Goal: Task Accomplishment & Management: Use online tool/utility

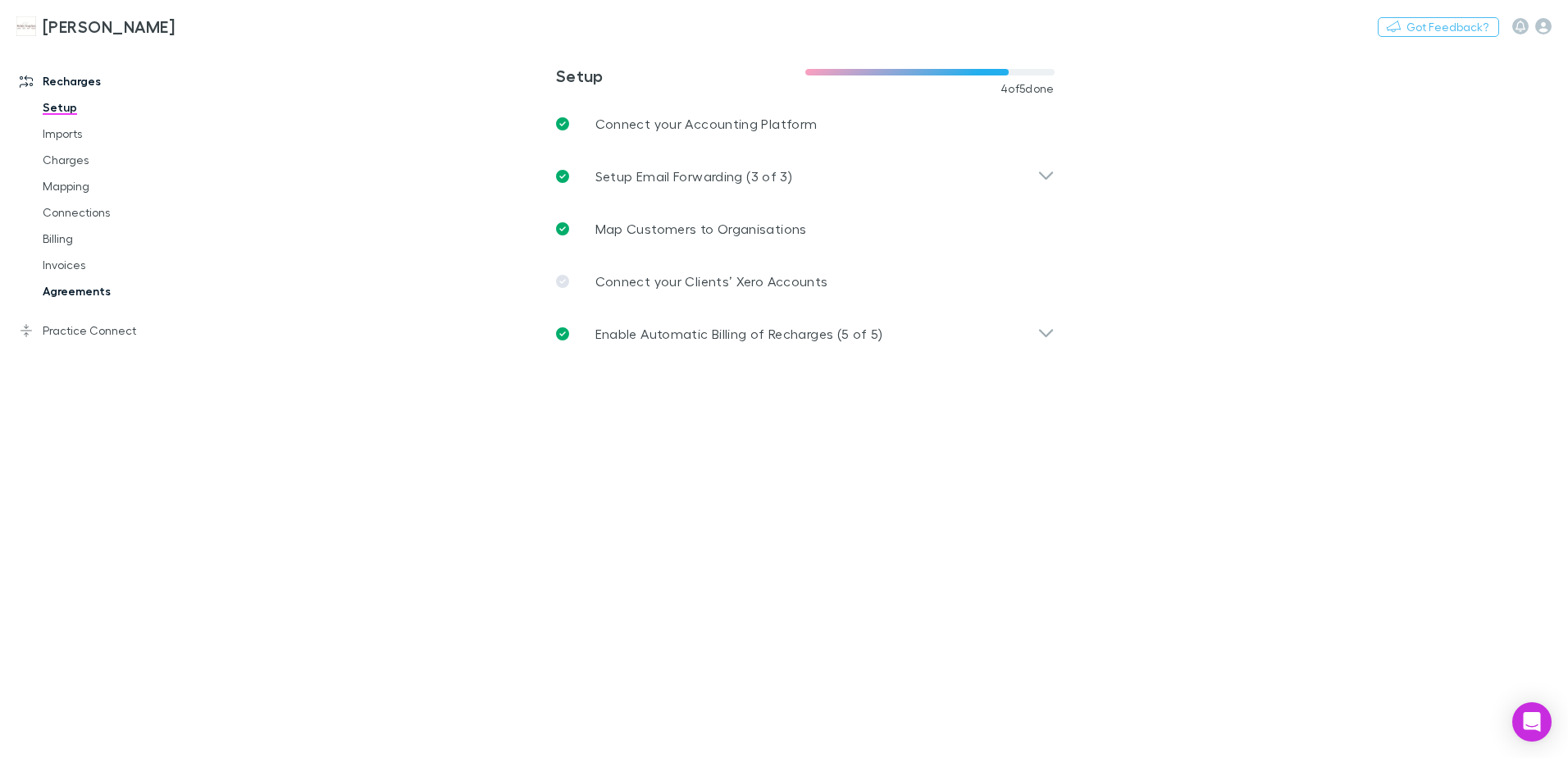
click at [74, 292] on link "Agreements" at bounding box center [123, 290] width 195 height 26
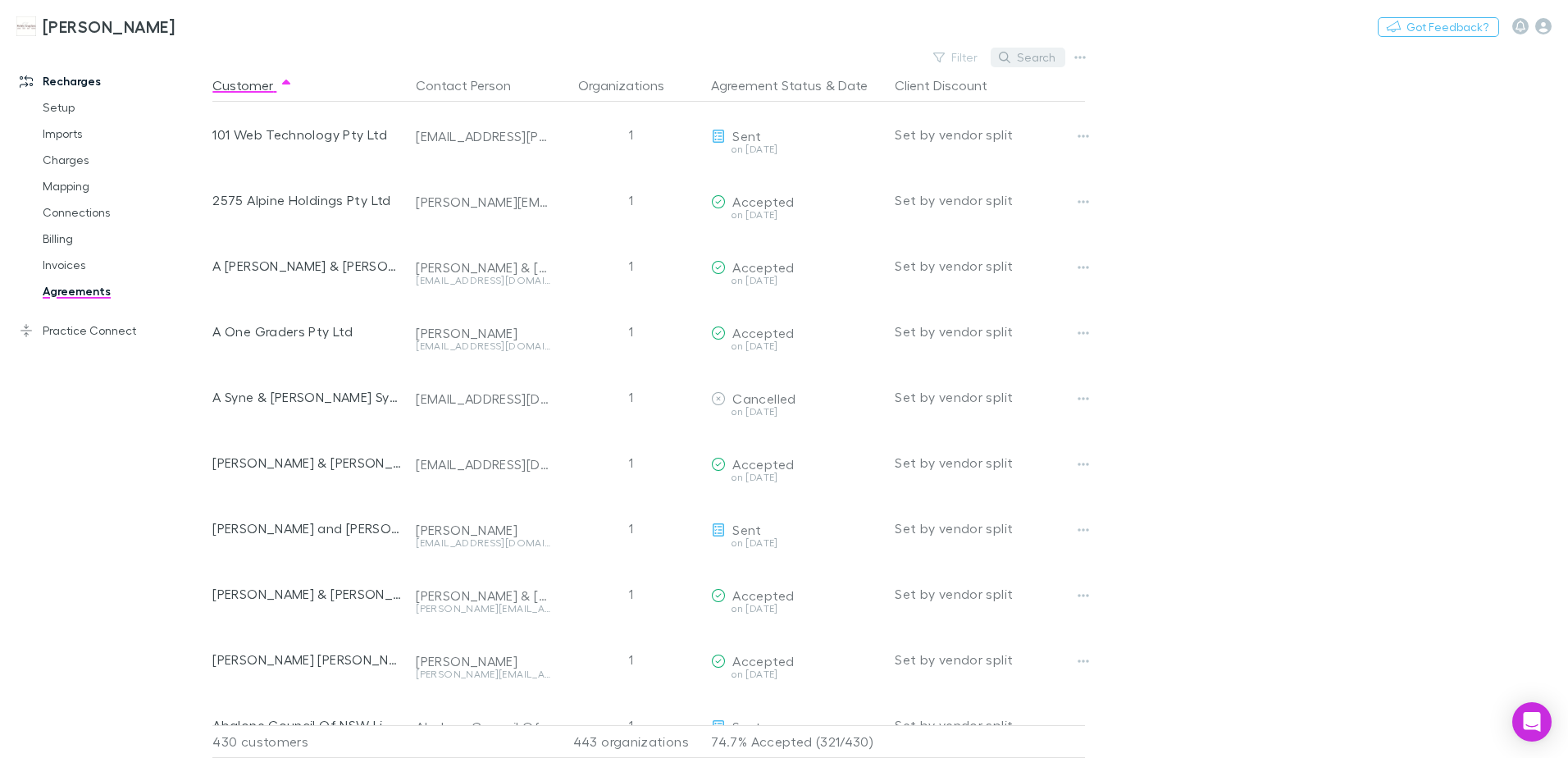
click at [1022, 63] on button "Search" at bounding box center [1028, 57] width 74 height 20
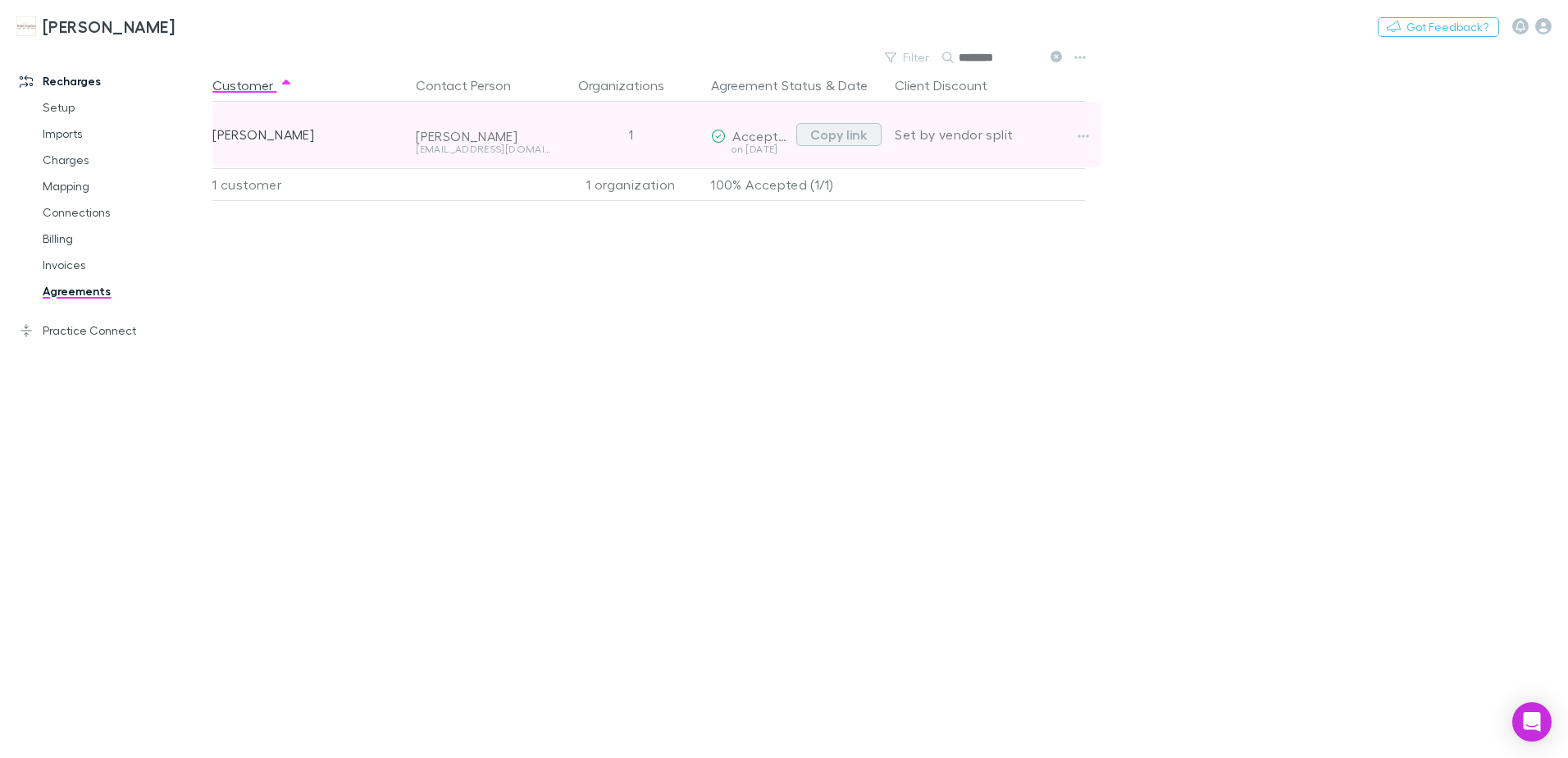
type input "********"
click at [842, 139] on button "Copy link" at bounding box center [839, 134] width 85 height 23
